Goal: Task Accomplishment & Management: Use online tool/utility

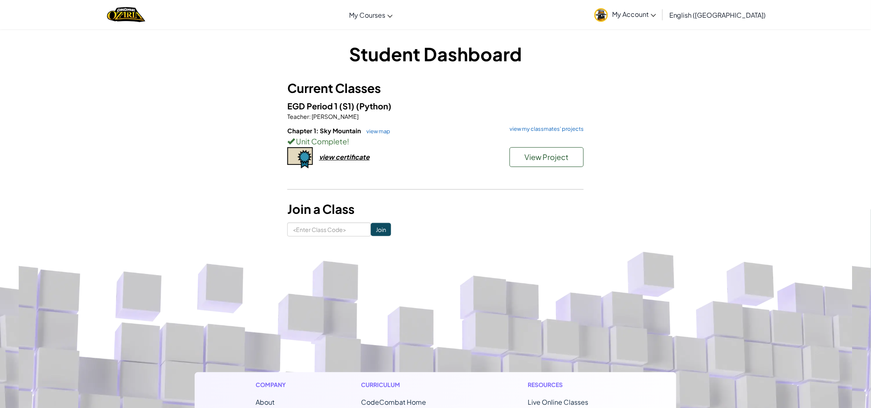
drag, startPoint x: 506, startPoint y: 154, endPoint x: 516, endPoint y: 160, distance: 10.5
click at [513, 159] on div "View Project" at bounding box center [543, 159] width 82 height 24
click at [528, 156] on span "View Project" at bounding box center [547, 156] width 44 height 9
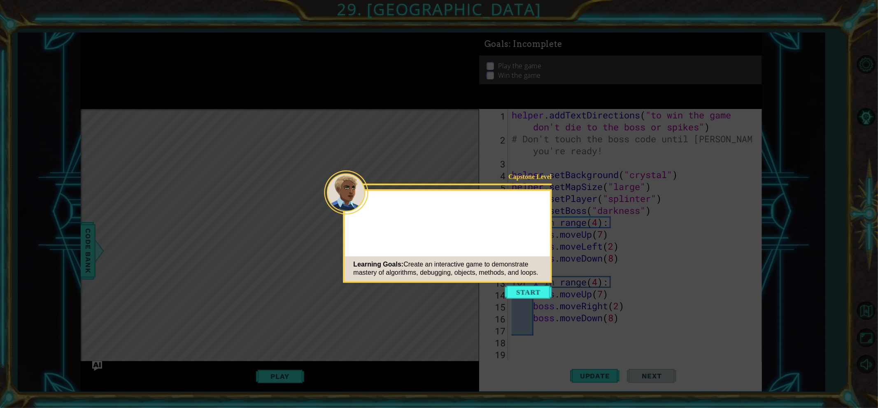
click at [536, 293] on button "Start" at bounding box center [528, 292] width 47 height 13
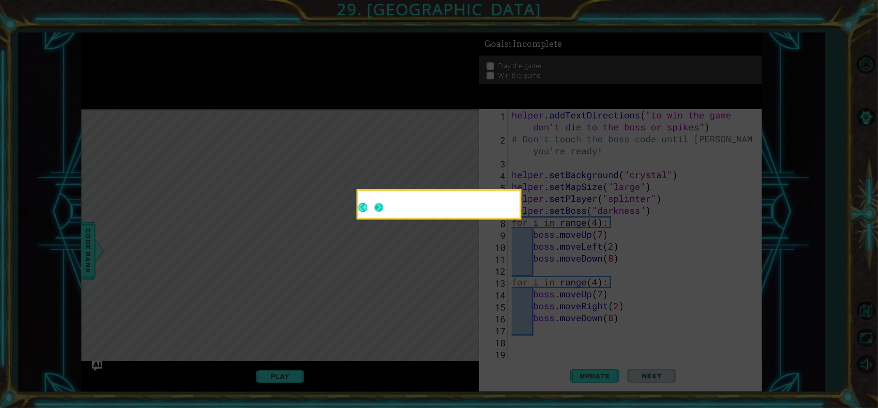
click at [381, 208] on button "Next" at bounding box center [378, 207] width 9 height 9
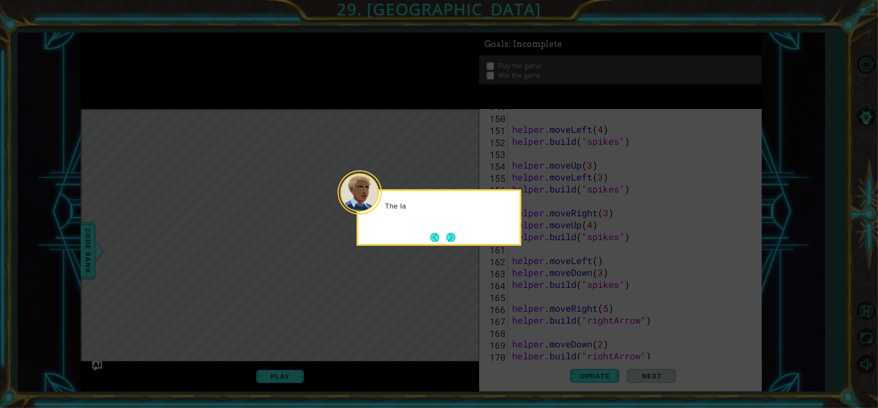
click at [436, 227] on div "The la" at bounding box center [439, 217] width 165 height 56
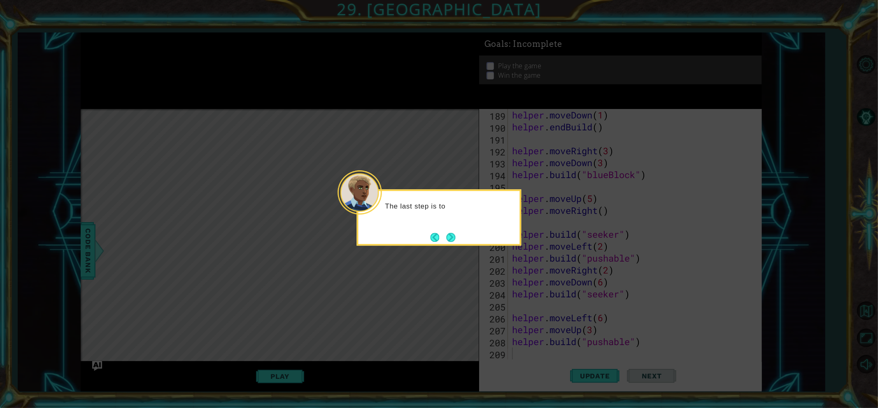
click at [443, 236] on button "Back" at bounding box center [439, 237] width 16 height 9
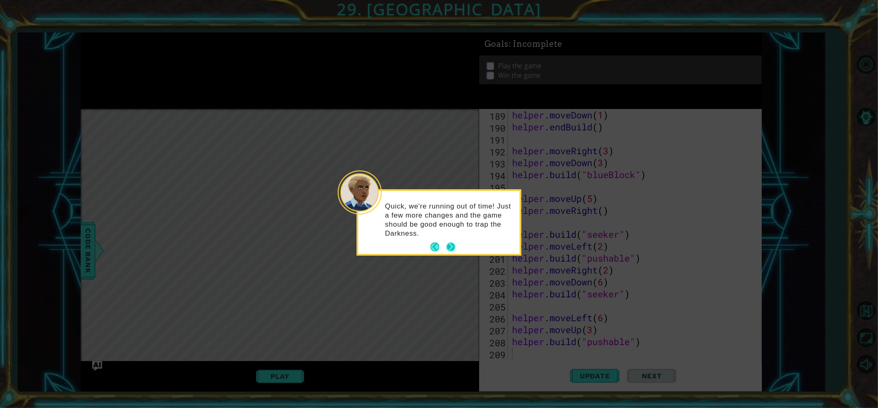
click at [447, 250] on button "Next" at bounding box center [451, 247] width 9 height 9
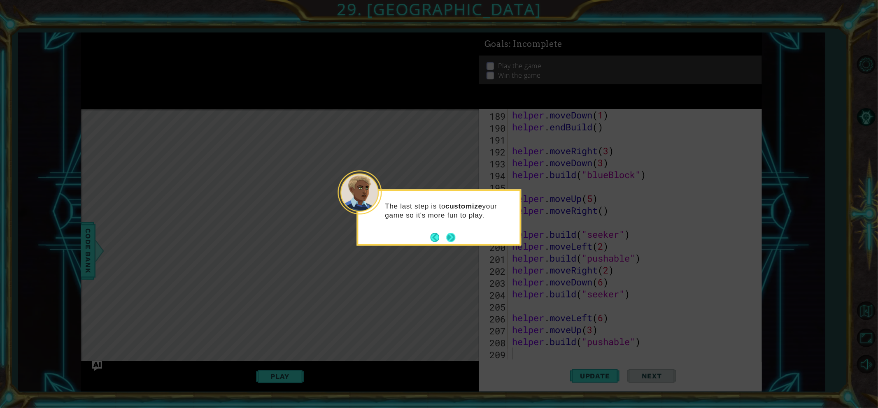
click at [446, 237] on button "Next" at bounding box center [450, 237] width 9 height 9
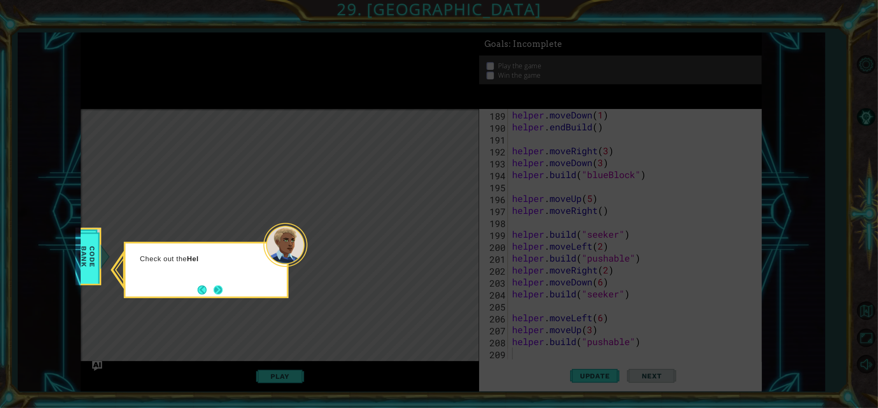
click at [217, 286] on button "Next" at bounding box center [218, 290] width 9 height 9
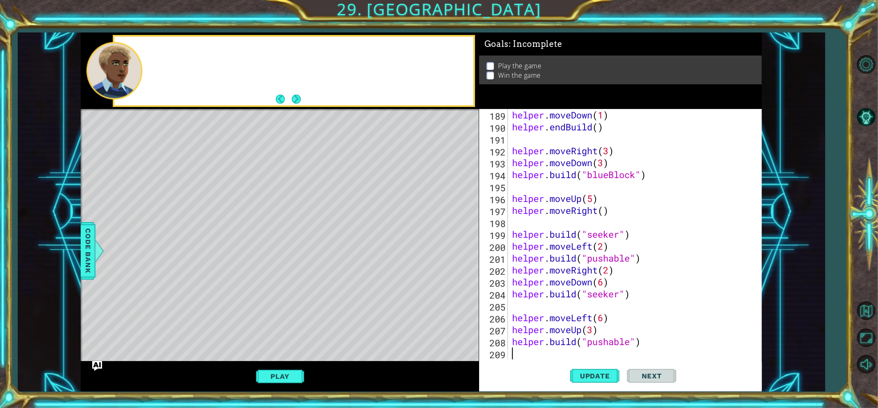
click at [217, 286] on div "Level Map" at bounding box center [271, 230] width 380 height 243
click at [301, 104] on button "Next" at bounding box center [296, 99] width 9 height 9
click at [294, 98] on button "Next" at bounding box center [296, 99] width 9 height 9
click at [278, 373] on button "Play" at bounding box center [280, 377] width 48 height 16
